Goal: Transaction & Acquisition: Purchase product/service

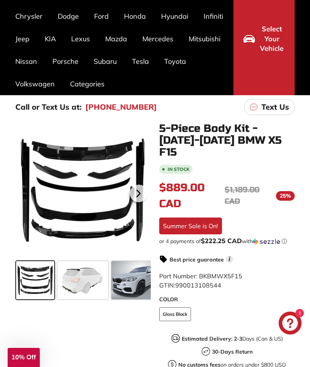
scroll to position [86, 0]
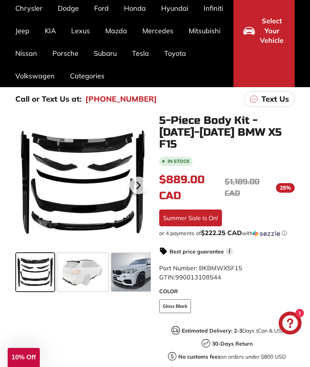
click at [86, 274] on span at bounding box center [82, 272] width 51 height 38
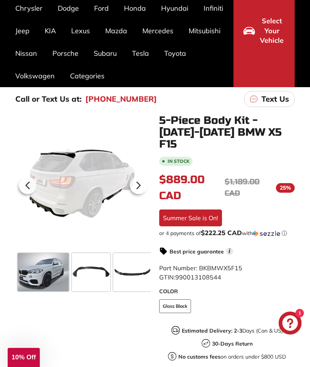
click at [47, 271] on span at bounding box center [43, 272] width 51 height 38
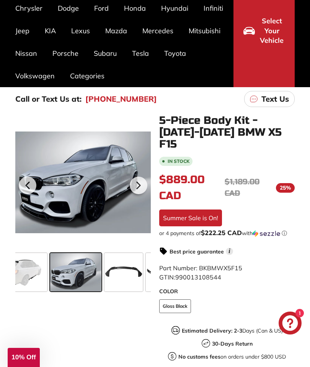
scroll to position [0, 54]
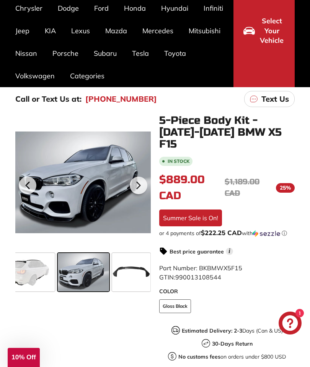
click at [133, 270] on span at bounding box center [131, 272] width 38 height 38
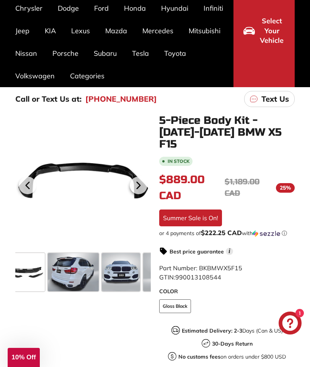
scroll to position [0, 324]
click at [73, 274] on span at bounding box center [73, 272] width 51 height 38
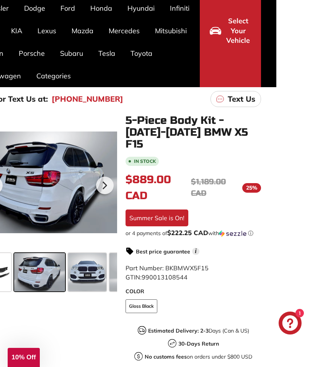
scroll to position [86, 45]
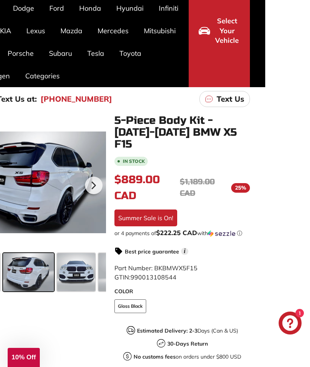
click at [295, 331] on icon "Chat window" at bounding box center [290, 324] width 16 height 16
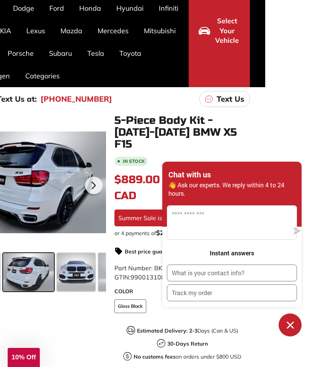
click at [91, 350] on div ".cls-1{fill:none;stroke:#000;stroke-miterlimit:10;stroke-width:2px} .cls-1{fill…" at bounding box center [106, 303] width 288 height 376
click at [295, 331] on icon "Chat window" at bounding box center [290, 325] width 12 height 12
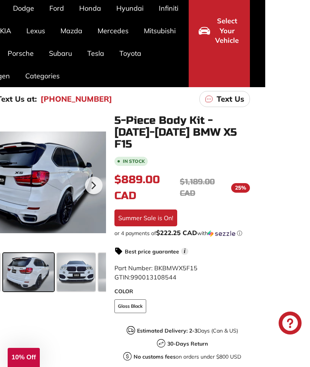
click at [225, 56] on button "Select Your Vehicle" at bounding box center [219, 30] width 61 height 113
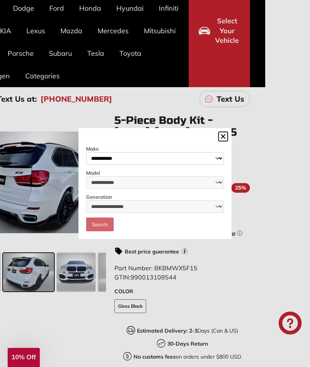
click at [221, 165] on select "**********" at bounding box center [155, 158] width 138 height 13
select select "***"
click at [220, 189] on select "**********" at bounding box center [155, 182] width 138 height 13
select select "**"
click at [220, 213] on select "**********" at bounding box center [155, 206] width 138 height 13
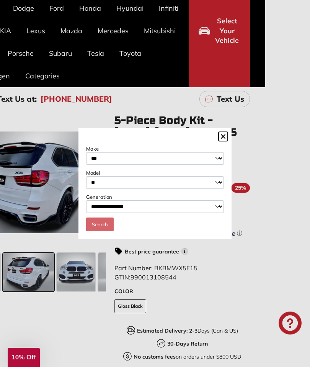
select select "**********"
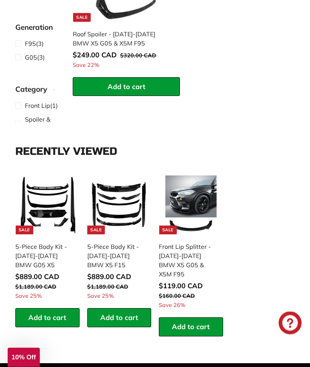
scroll to position [561, 0]
click at [47, 197] on img at bounding box center [47, 205] width 59 height 59
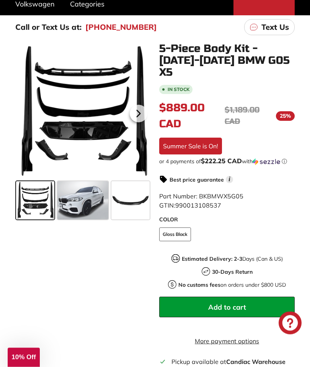
scroll to position [162, 0]
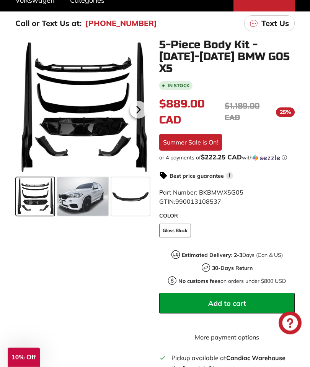
click at [86, 199] on span at bounding box center [82, 197] width 51 height 38
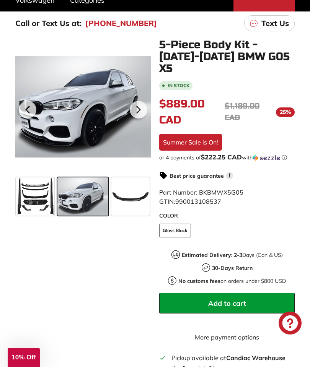
click at [140, 109] on icon at bounding box center [139, 110] width 18 height 18
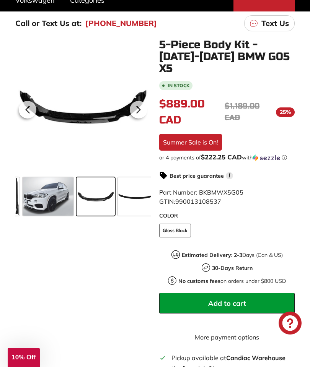
scroll to position [0, 47]
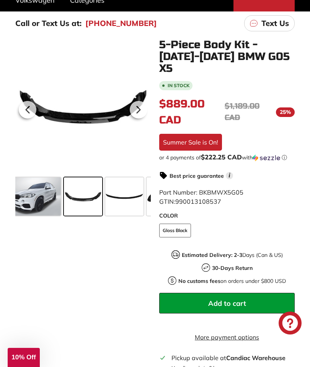
click at [137, 110] on icon at bounding box center [138, 110] width 3 height 7
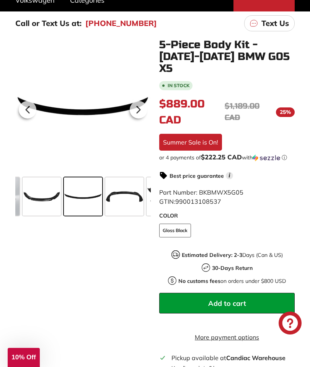
click at [140, 107] on icon at bounding box center [139, 110] width 18 height 18
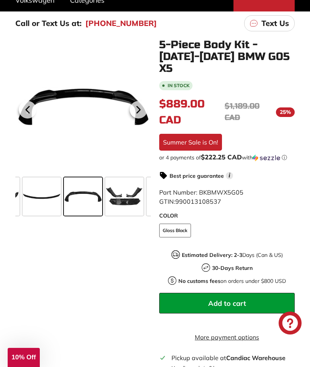
click at [138, 109] on icon at bounding box center [138, 110] width 3 height 7
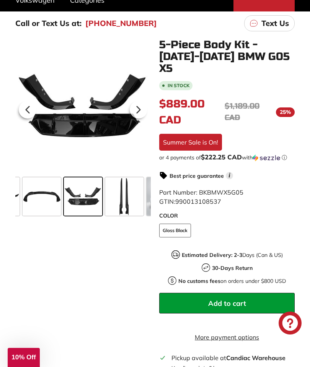
click at [139, 113] on icon at bounding box center [139, 110] width 18 height 18
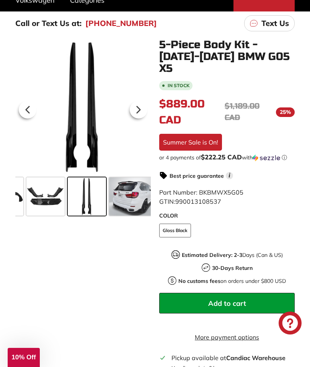
scroll to position [0, 213]
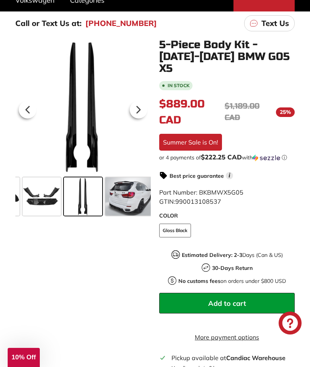
click at [138, 110] on icon at bounding box center [138, 110] width 3 height 7
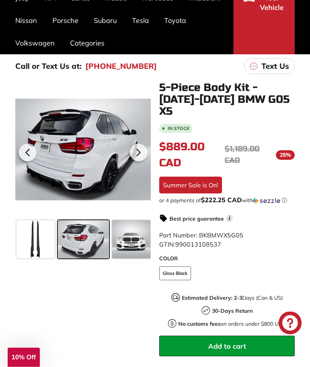
scroll to position [119, 0]
click at [141, 150] on icon at bounding box center [139, 153] width 18 height 18
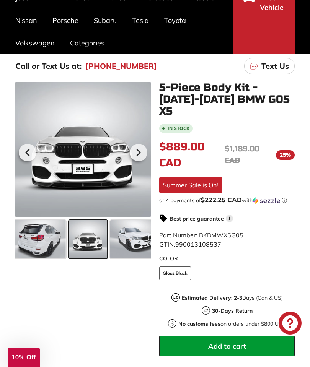
scroll to position [0, 308]
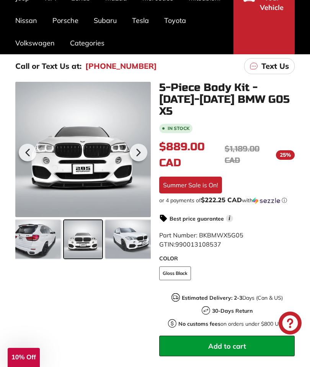
click at [140, 148] on icon at bounding box center [139, 153] width 18 height 18
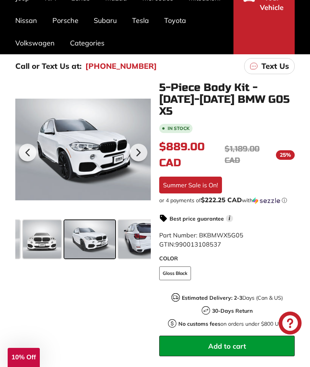
scroll to position [0, 356]
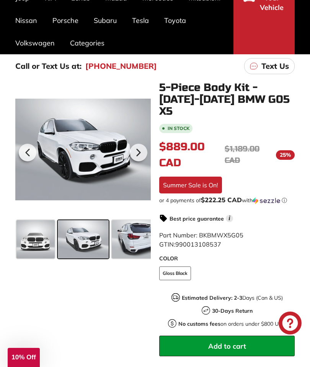
click at [138, 150] on icon at bounding box center [139, 153] width 18 height 18
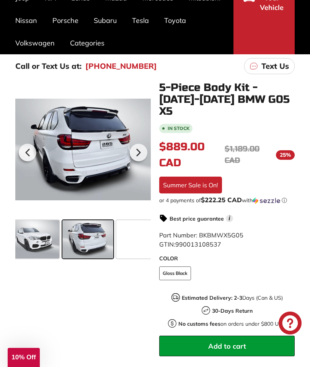
scroll to position [0, 410]
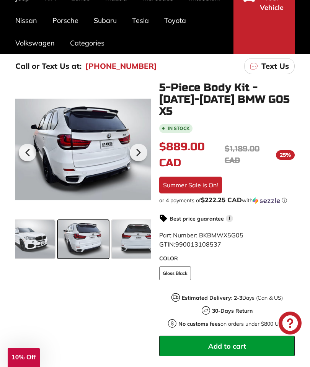
click at [139, 151] on icon at bounding box center [138, 153] width 3 height 7
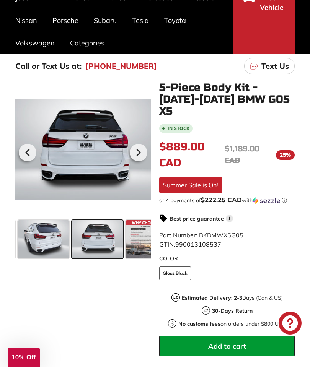
scroll to position [0, 464]
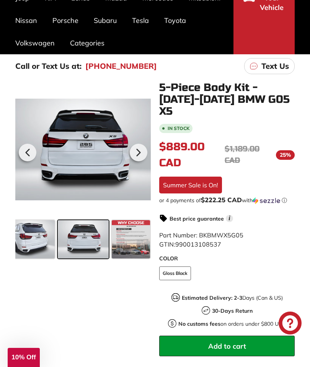
click at [141, 149] on icon at bounding box center [139, 153] width 18 height 18
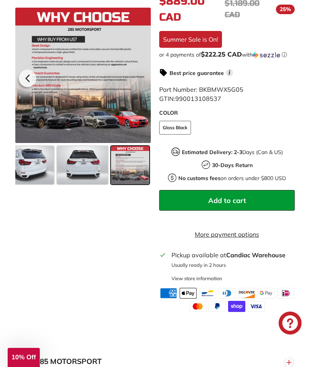
scroll to position [284, 0]
